Goal: Task Accomplishment & Management: Use online tool/utility

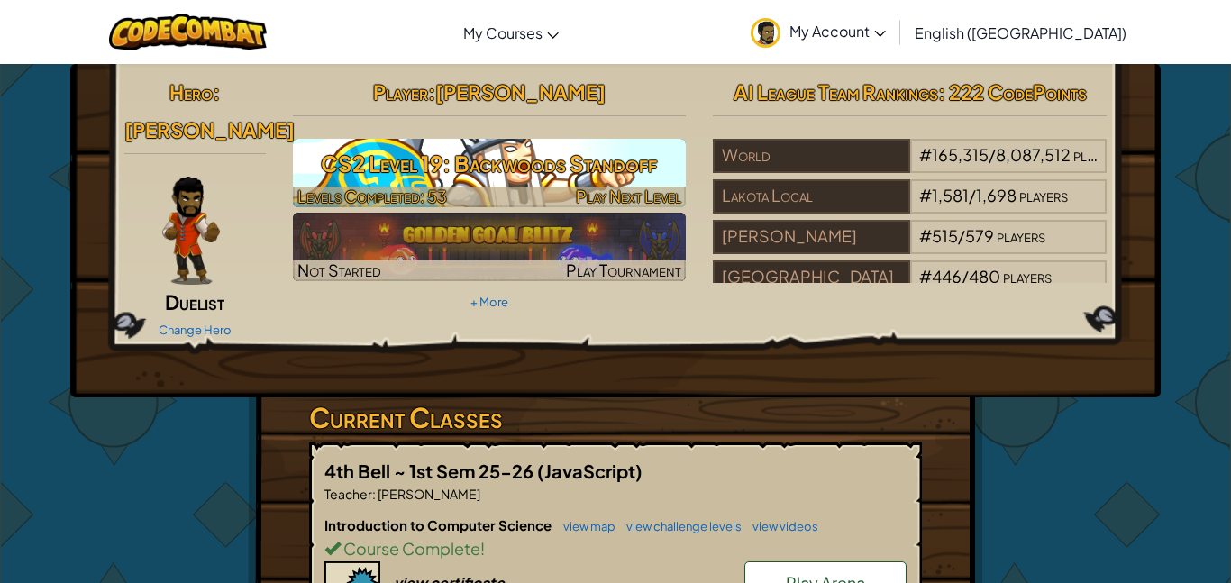
click at [359, 179] on h3 "CS2 Level 19: Backwoods Standoff" at bounding box center [490, 163] width 394 height 41
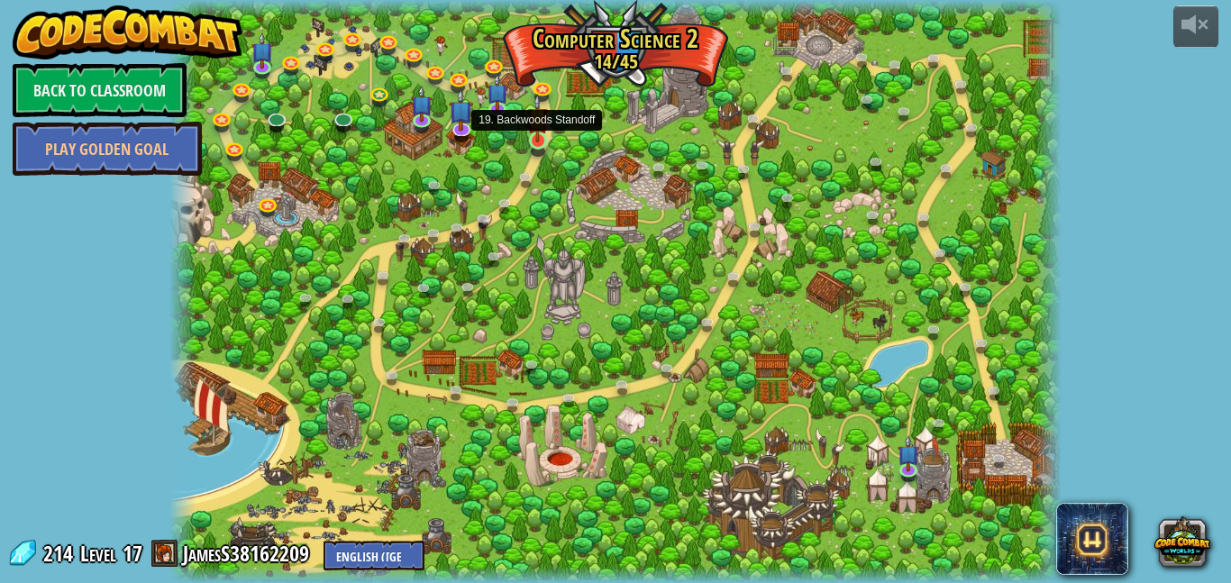
click at [543, 131] on img at bounding box center [537, 118] width 21 height 49
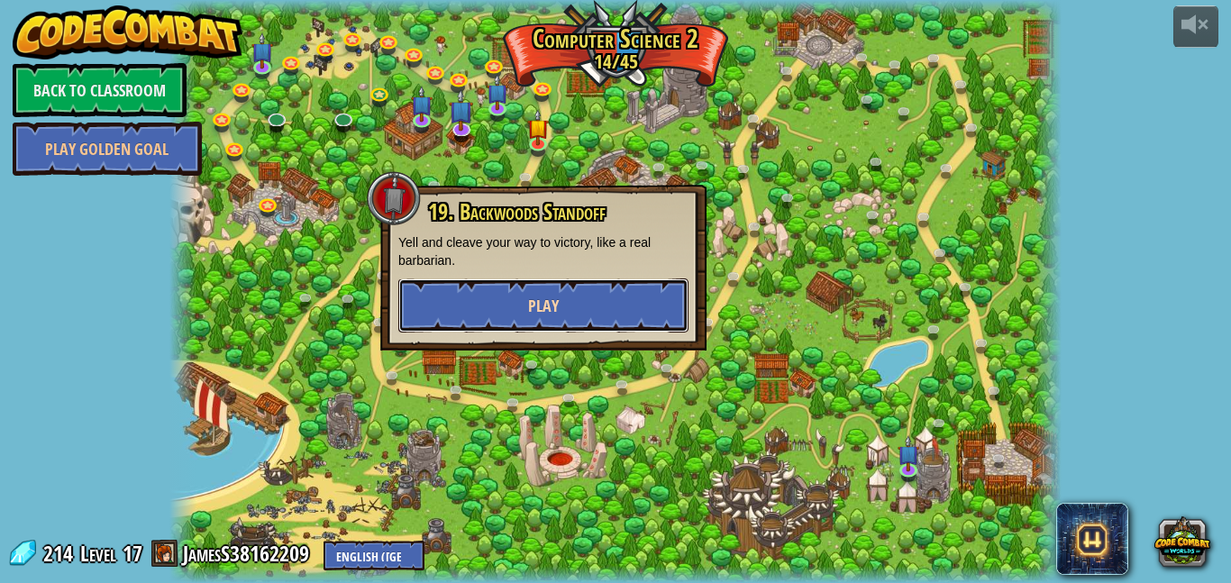
click at [539, 295] on span "Play" at bounding box center [543, 306] width 31 height 23
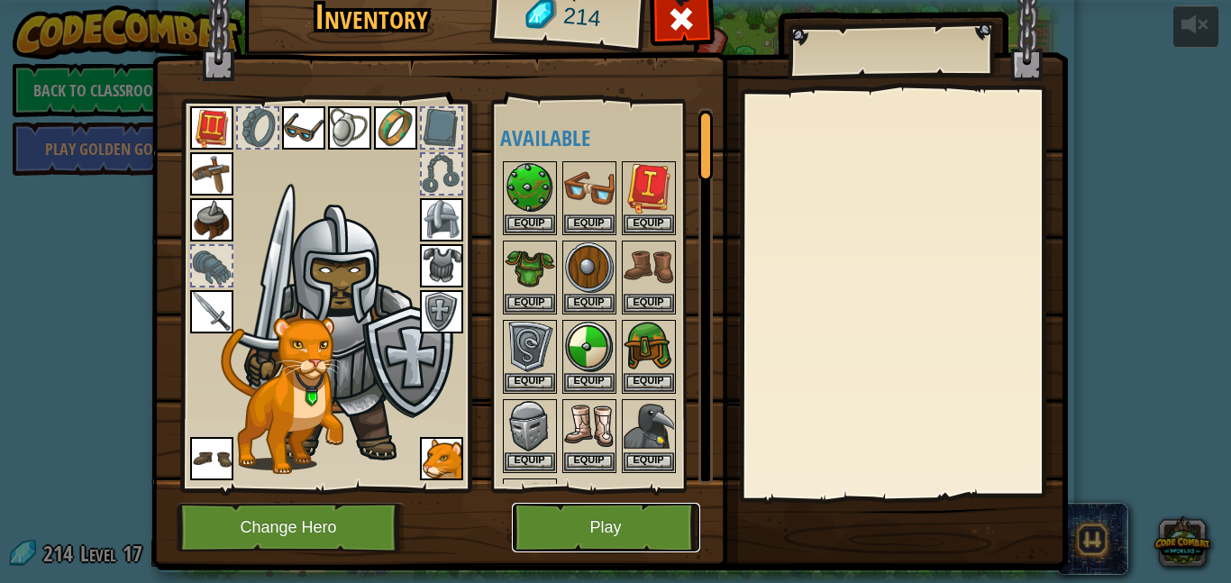
click at [571, 532] on button "Play" at bounding box center [606, 528] width 188 height 50
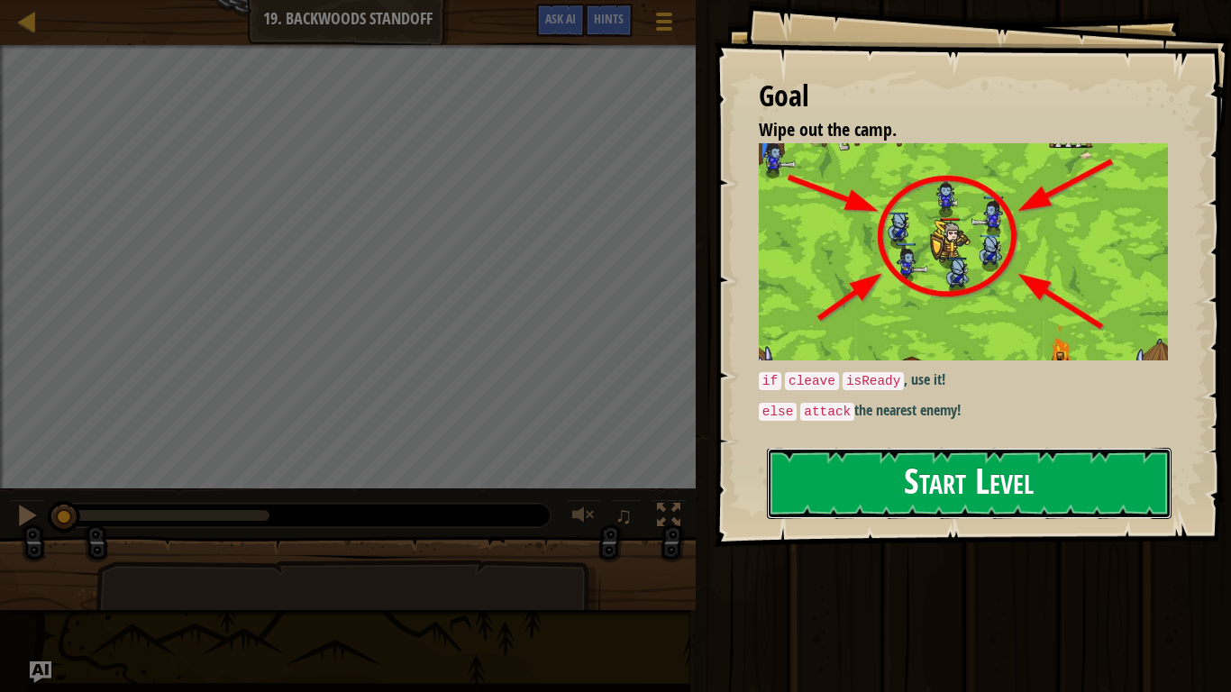
click at [930, 500] on button "Start Level" at bounding box center [969, 483] width 405 height 71
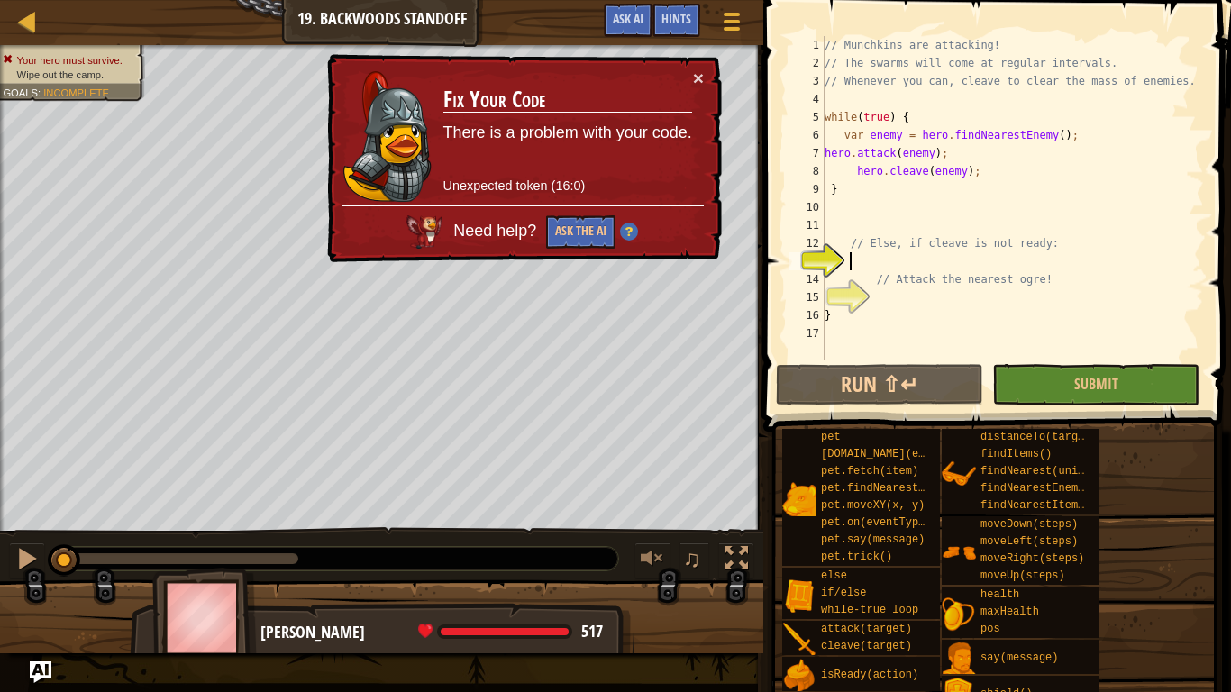
click at [960, 214] on div "// Munchkins are attacking! // The swarms will come at regular intervals. // Wh…" at bounding box center [1012, 216] width 383 height 360
click at [981, 199] on div "// Munchkins are attacking! // The swarms will come at regular intervals. // Wh…" at bounding box center [1012, 216] width 383 height 360
click at [1006, 173] on div "// Munchkins are attacking! // The swarms will come at regular intervals. // Wh…" at bounding box center [1012, 216] width 383 height 360
type textarea "hero.cleave(enemy);"
click at [966, 201] on div "// Munchkins are attacking! // The swarms will come at regular intervals. // Wh…" at bounding box center [1012, 216] width 383 height 360
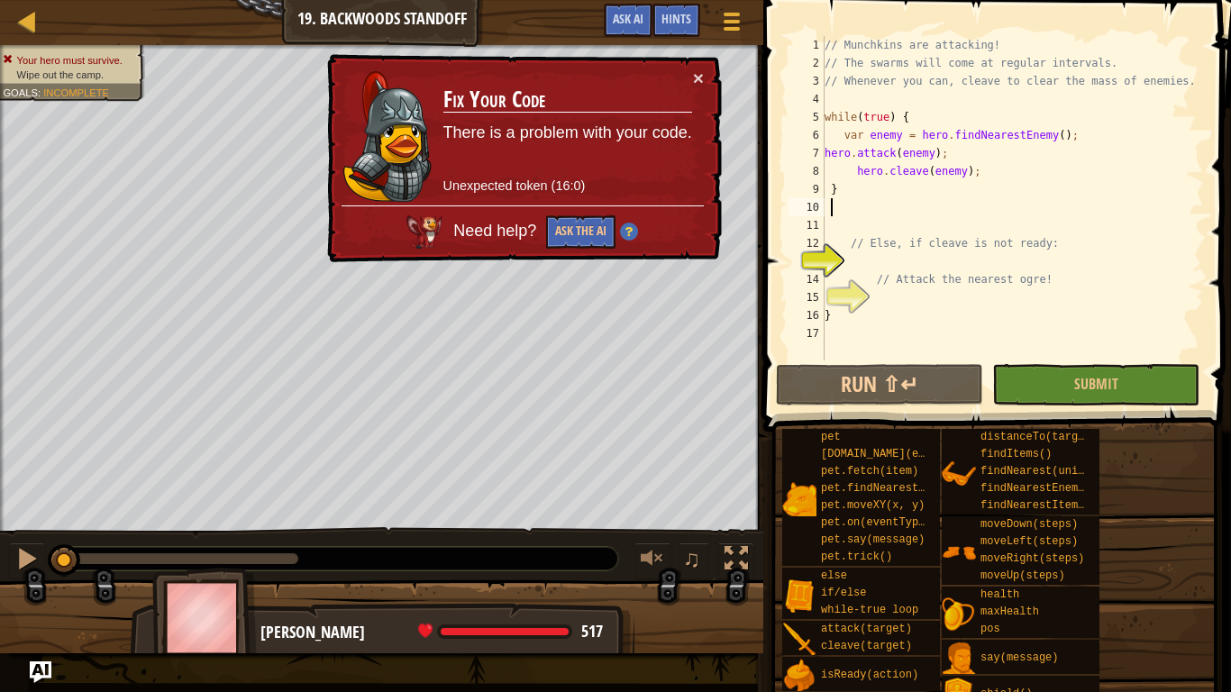
click at [963, 190] on div "// Munchkins are attacking! // The swarms will come at regular intervals. // Wh…" at bounding box center [1012, 216] width 383 height 360
type textarea "}"
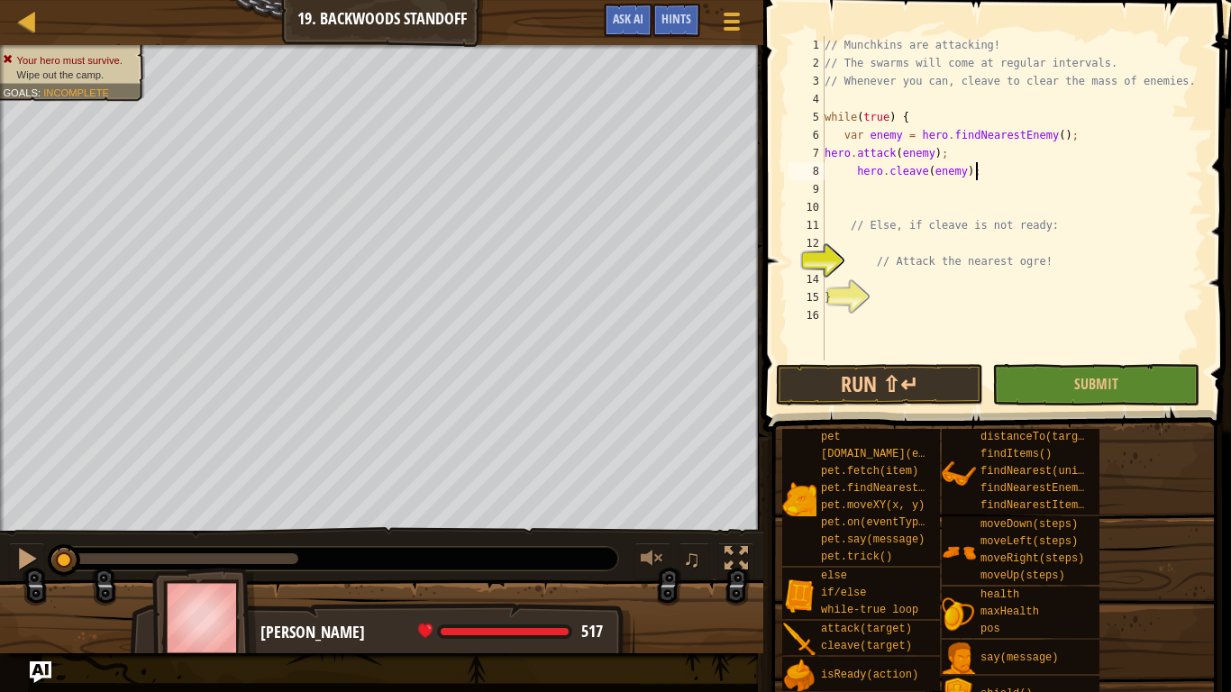
type textarea "hero.cleave(enemy)"
click at [829, 357] on div "// Munchkins are attacking! // The swarms will come at regular intervals. // Wh…" at bounding box center [1012, 216] width 383 height 360
click at [838, 392] on button "Run ⇧↵" at bounding box center [879, 384] width 207 height 41
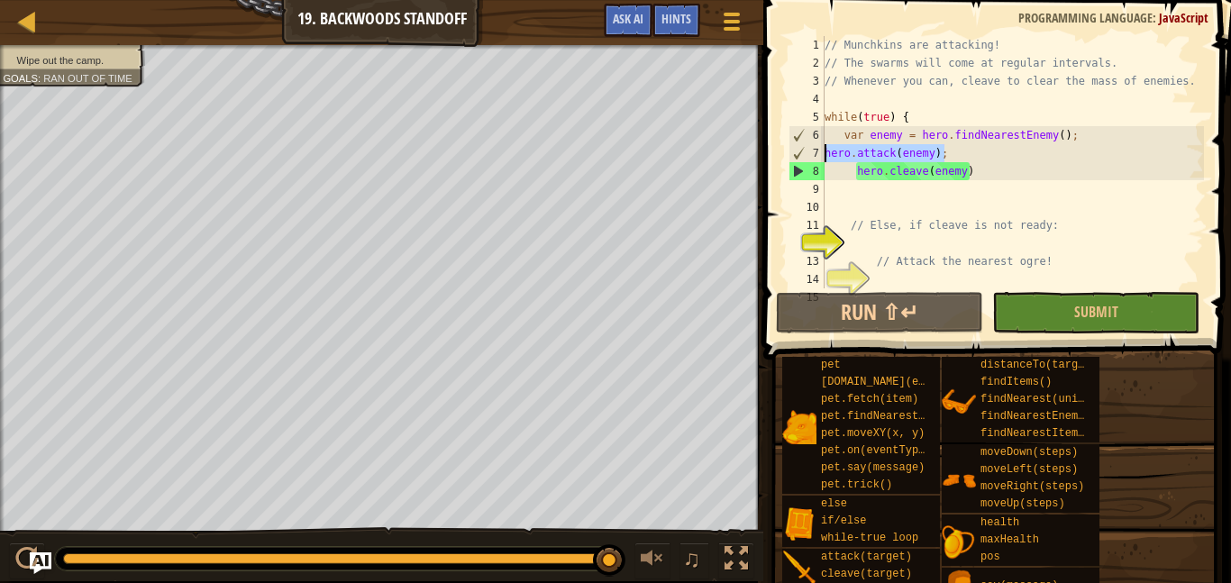
drag, startPoint x: 963, startPoint y: 158, endPoint x: 824, endPoint y: 159, distance: 139.7
click at [824, 159] on div "1 2 3 4 5 6 7 8 9 10 11 12 13 14 15 // Munchkins are attacking! // The swarms w…" at bounding box center [994, 162] width 419 height 252
click at [1067, 166] on div "// Munchkins are attacking! // The swarms will come at regular intervals. // Wh…" at bounding box center [1012, 180] width 383 height 288
type textarea "hero.cleave(enemy)"
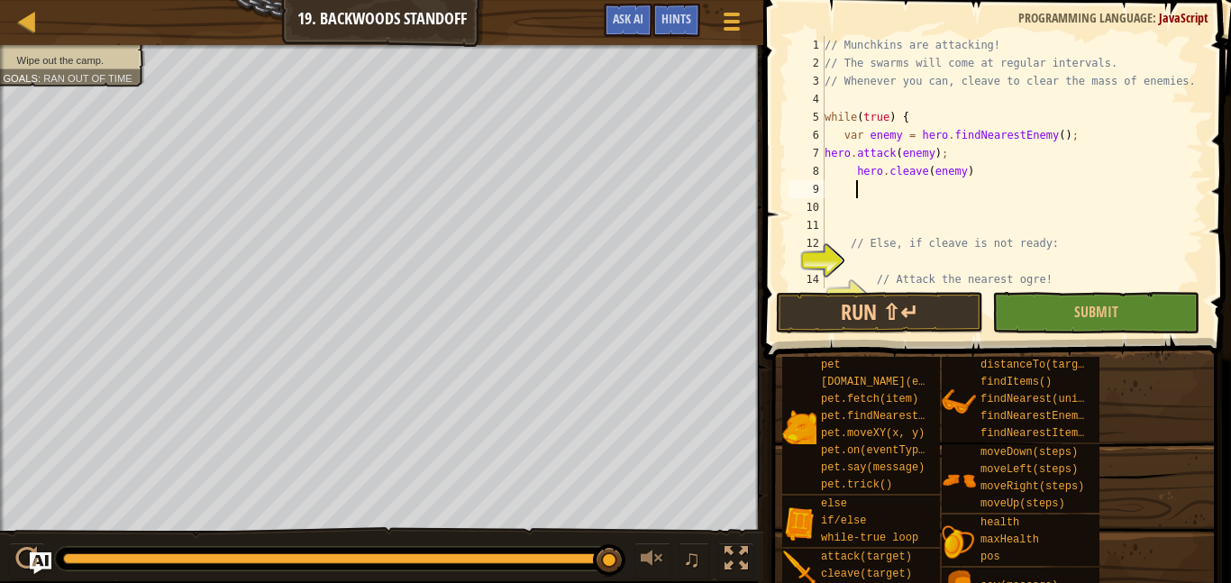
paste textarea "hero.attack(enemy);"
type textarea "hero.attack(enemy);"
click at [912, 308] on button "Run ⇧↵" at bounding box center [879, 312] width 207 height 41
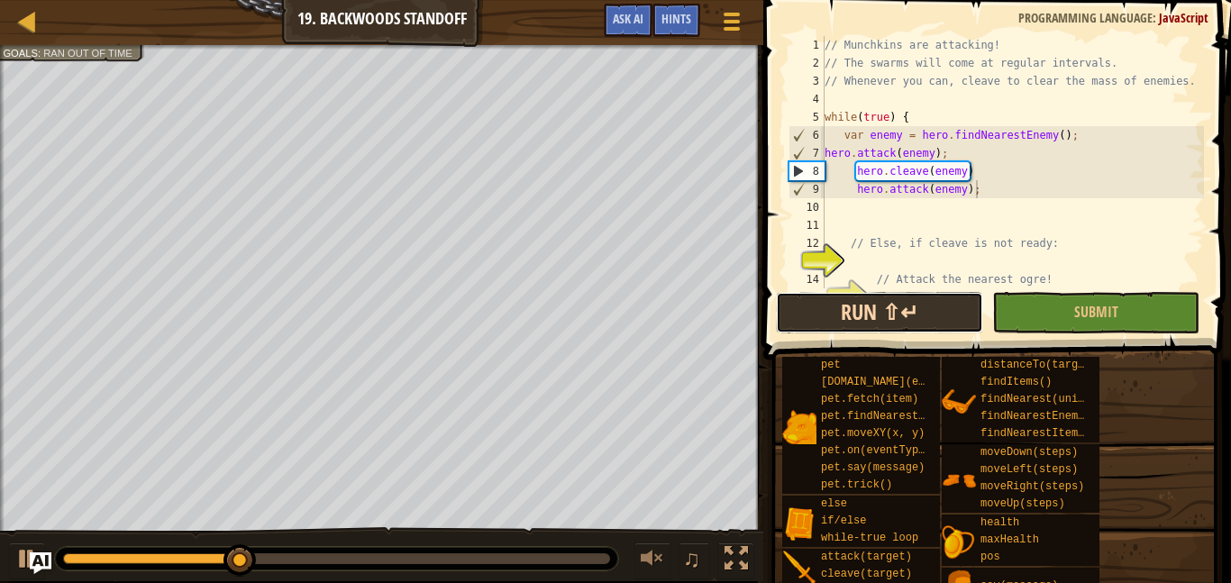
click at [856, 314] on button "Run ⇧↵" at bounding box center [879, 312] width 207 height 41
